Goal: Task Accomplishment & Management: Use online tool/utility

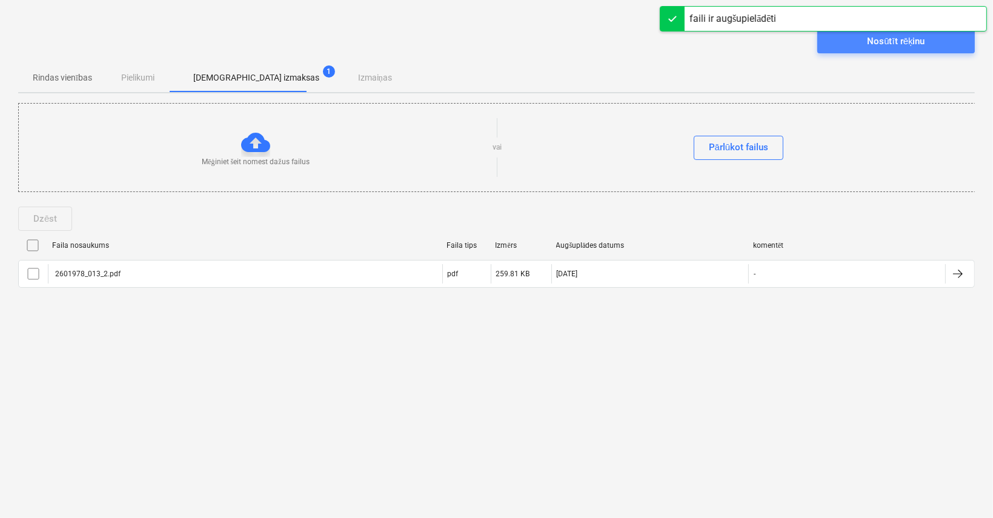
click at [885, 46] on div "Nosūtīt rēķinu" at bounding box center [896, 41] width 58 height 16
click at [902, 38] on div "Nosūtīt rēķinu" at bounding box center [896, 41] width 58 height 16
